Goal: Navigation & Orientation: Find specific page/section

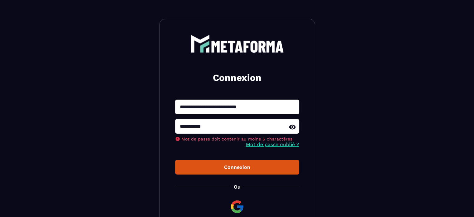
type input "**********"
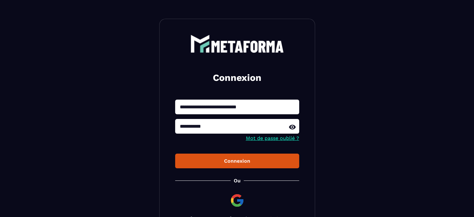
click at [249, 166] on button "Connexion" at bounding box center [237, 160] width 124 height 15
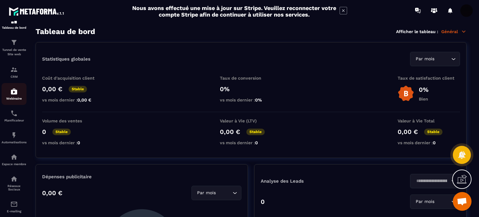
scroll to position [14, 0]
click at [18, 68] on div "CRM" at bounding box center [14, 71] width 25 height 12
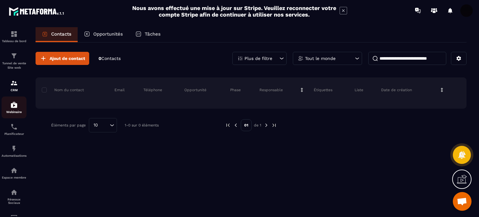
click at [14, 112] on p "Webinaire" at bounding box center [14, 111] width 25 height 3
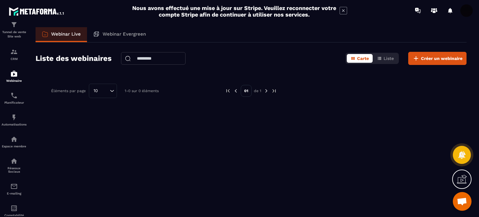
scroll to position [32, 0]
click at [18, 94] on div "Planificateur" at bounding box center [14, 97] width 25 height 12
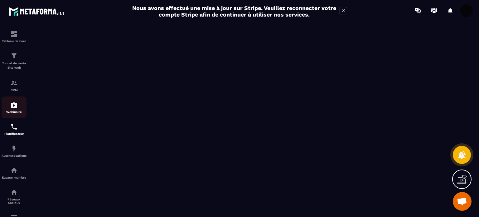
scroll to position [40, 0]
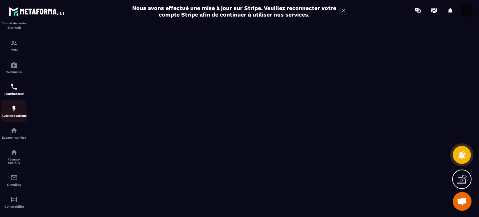
click at [15, 107] on img at bounding box center [13, 108] width 7 height 7
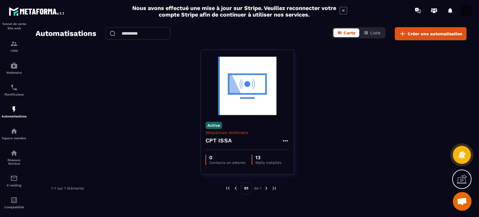
scroll to position [40, 0]
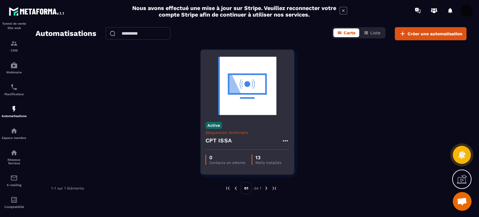
click at [238, 133] on p "Séquences Webinaire" at bounding box center [247, 132] width 84 height 5
click at [285, 140] on icon at bounding box center [285, 140] width 7 height 7
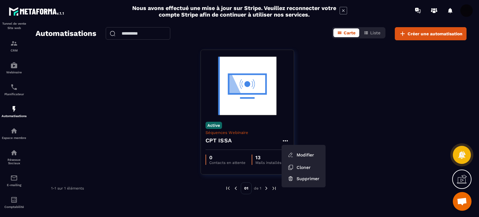
click at [315, 134] on div "Active Séquences Webinaire CPT ISSA Modifier Cloner Supprimer 0 Contacts en att…" at bounding box center [251, 116] width 431 height 133
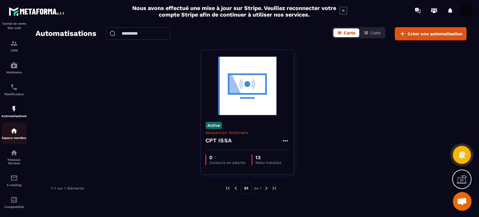
click at [8, 133] on div "Espace membre" at bounding box center [14, 133] width 25 height 12
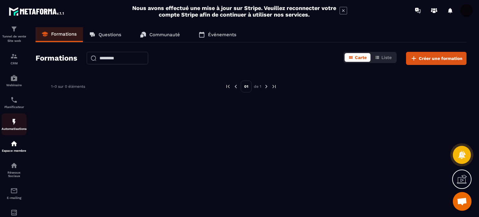
scroll to position [27, 0]
click at [14, 119] on img at bounding box center [13, 120] width 7 height 7
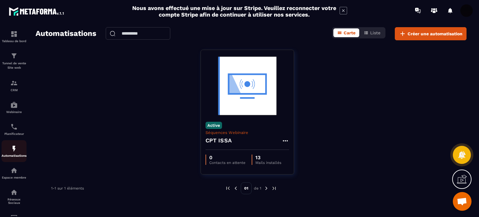
click at [12, 157] on p "Automatisations" at bounding box center [14, 155] width 25 height 3
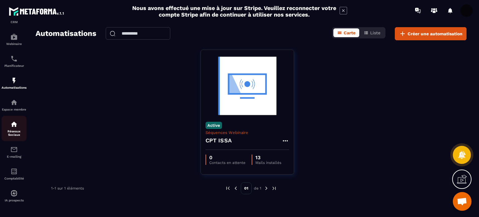
click at [15, 126] on img at bounding box center [13, 123] width 7 height 7
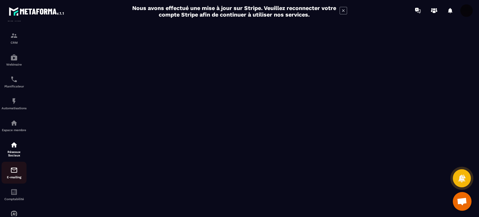
scroll to position [71, 0]
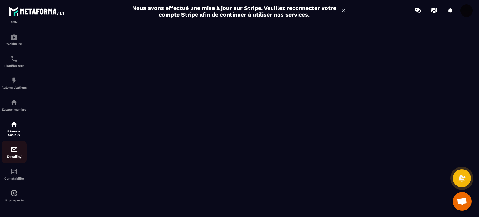
click at [16, 152] on div "E-mailing" at bounding box center [14, 152] width 25 height 12
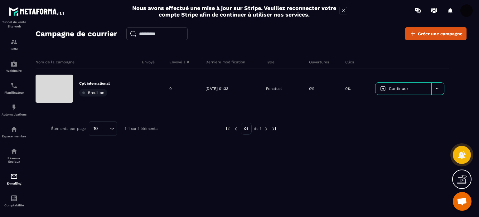
scroll to position [71, 0]
